Goal: Task Accomplishment & Management: Use online tool/utility

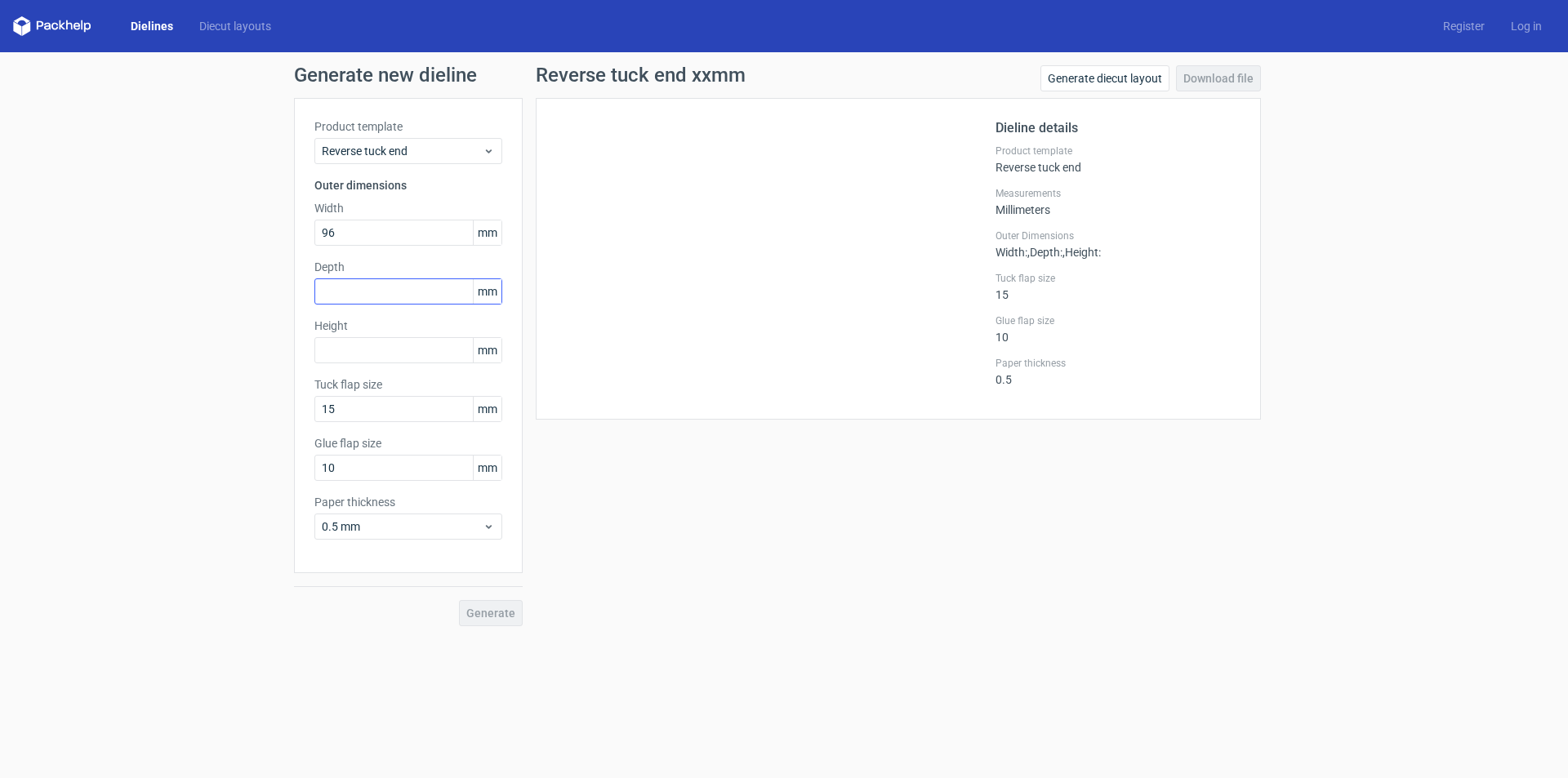
type input "96"
click at [330, 287] on input "text" at bounding box center [408, 291] width 187 height 26
type input "52"
click at [328, 346] on input "text" at bounding box center [408, 350] width 187 height 26
type input "57"
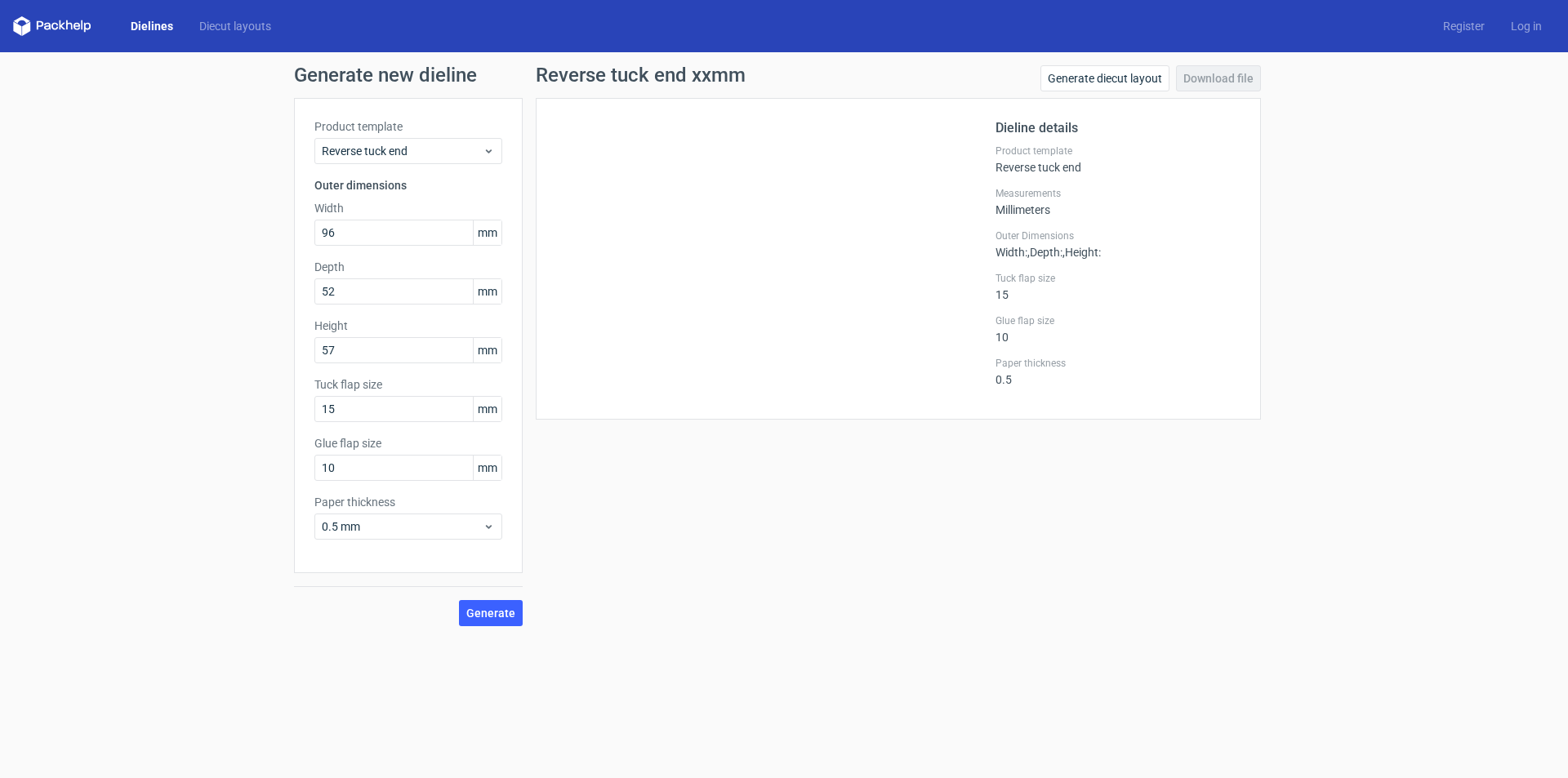
click at [644, 477] on div "Reverse tuck end xxmm Generate diecut layout Download file Dieline details Prod…" at bounding box center [898, 345] width 752 height 560
click at [489, 614] on span "Generate" at bounding box center [491, 612] width 49 height 11
drag, startPoint x: 342, startPoint y: 227, endPoint x: 322, endPoint y: 212, distance: 25.0
click at [51, 212] on div "Generate new dieline Product template Reverse tuck end Outer dimensions Width 9…" at bounding box center [784, 345] width 1568 height 587
drag, startPoint x: 355, startPoint y: 348, endPoint x: 201, endPoint y: 336, distance: 154.5
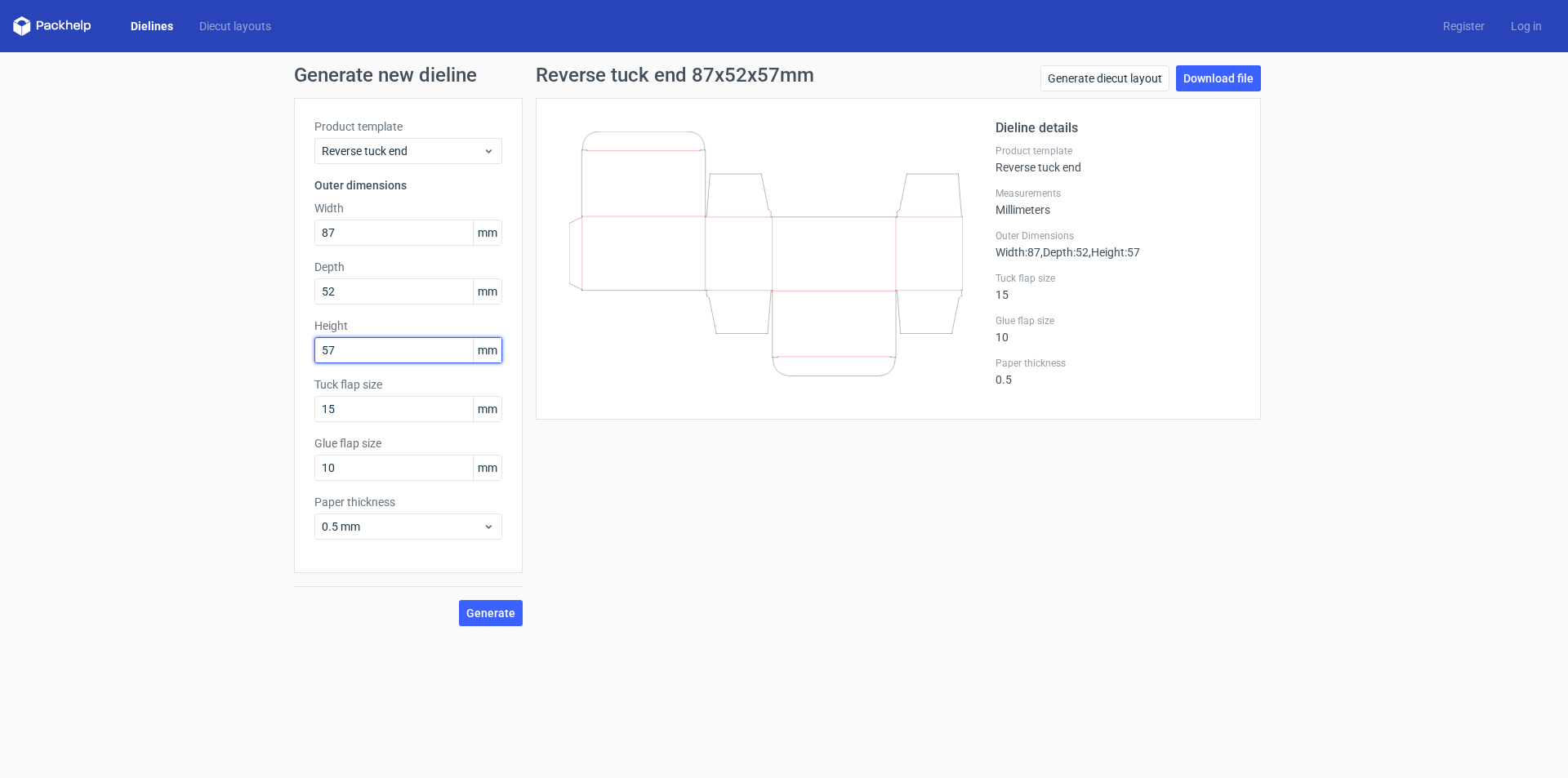
click at [201, 336] on div "Generate new dieline Product template Reverse tuck end Outer dimensions Width 8…" at bounding box center [784, 345] width 1568 height 587
drag, startPoint x: 351, startPoint y: 231, endPoint x: 206, endPoint y: 215, distance: 145.9
click at [206, 215] on div "Generate new dieline Product template Reverse tuck end Outer dimensions Width 8…" at bounding box center [784, 345] width 1568 height 587
type input "57"
drag, startPoint x: 279, startPoint y: 335, endPoint x: 194, endPoint y: 325, distance: 85.6
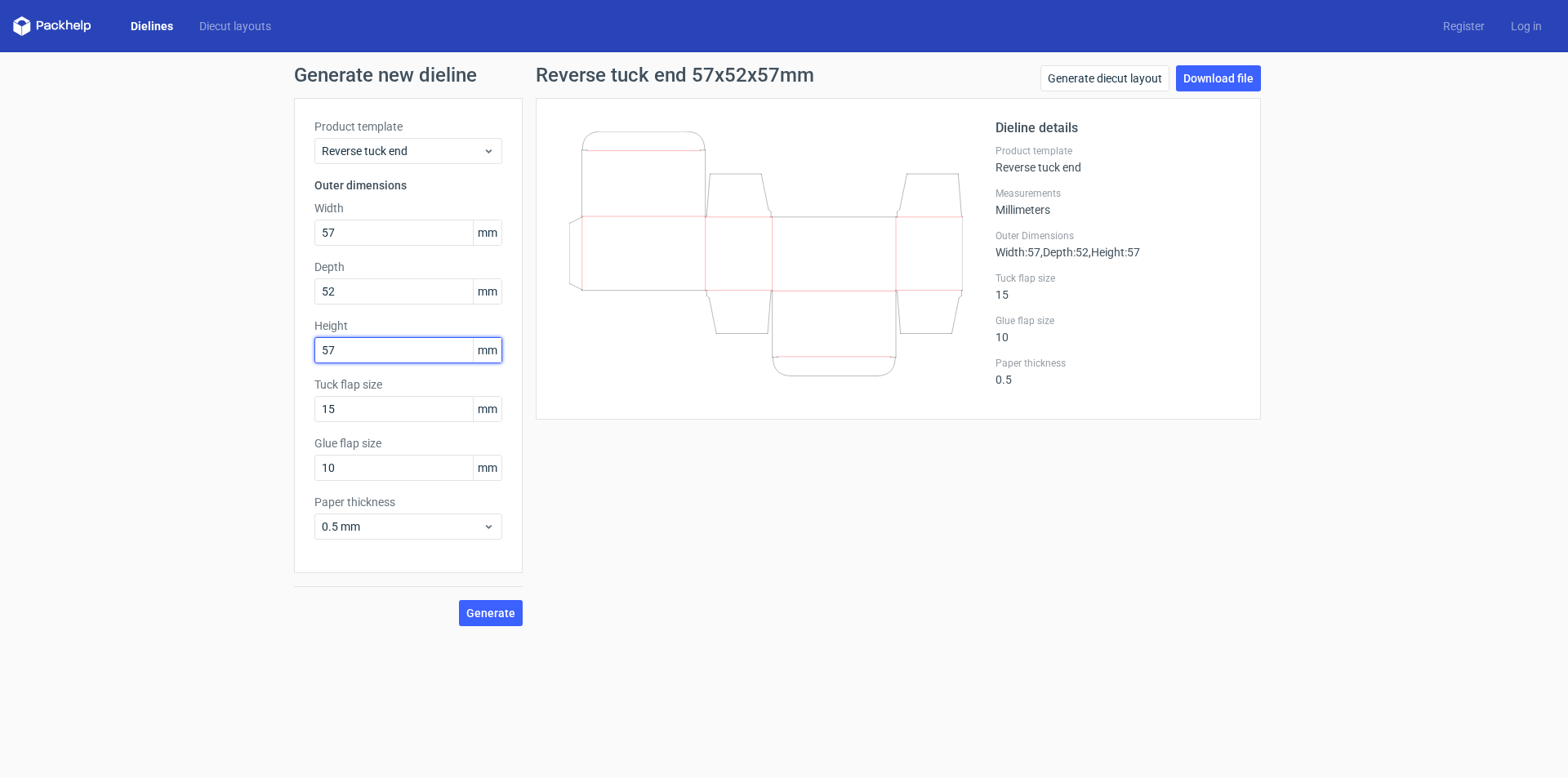
click at [194, 325] on div "Generate new dieline Product template Reverse tuck end Outer dimensions Width 5…" at bounding box center [784, 345] width 1568 height 587
type input "96"
click at [492, 613] on span "Generate" at bounding box center [491, 612] width 49 height 11
click at [1223, 82] on link "Download file" at bounding box center [1218, 79] width 85 height 26
